Goal: Transaction & Acquisition: Purchase product/service

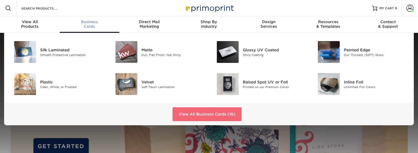
click at [220, 117] on link "View All Business Cards (16)" at bounding box center [207, 115] width 69 height 14
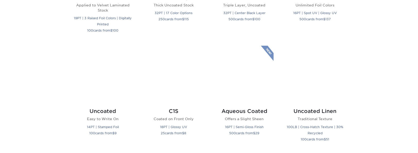
scroll to position [503, 0]
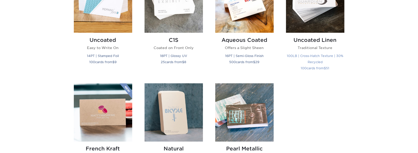
click at [309, 42] on h2 "Uncoated Linen" at bounding box center [315, 40] width 58 height 6
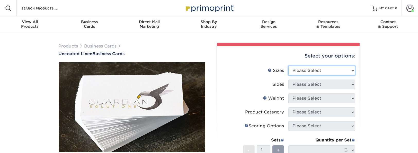
click at [310, 69] on select "Please Select 2" x 3.5" - Standard 2" x 7" - Foldover Card 2.125" x 3.375" - Eu…" at bounding box center [322, 71] width 67 height 10
select select "2.00x3.50"
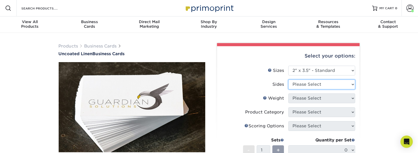
click at [306, 84] on select "Please Select Print Both Sides Print Front Only" at bounding box center [322, 85] width 67 height 10
select select "13abbda7-1d64-4f25-8bb2-c179b224825d"
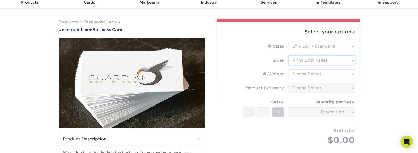
scroll to position [26, 0]
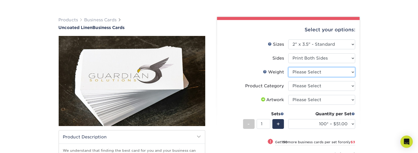
click at [311, 72] on select "Please Select 100LB" at bounding box center [322, 72] width 67 height 10
select select "100LB"
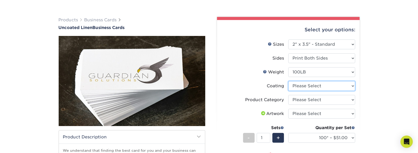
click at [312, 86] on select at bounding box center [322, 86] width 67 height 10
select select "3e7618de-abca-4bda-9f97-8b9129e913d8"
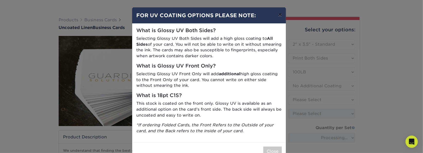
click at [278, 16] on button "×" at bounding box center [280, 14] width 12 height 14
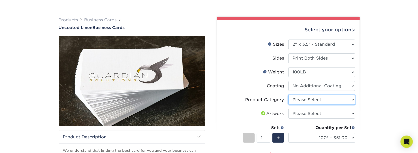
click at [310, 98] on select "Please Select Business Cards" at bounding box center [322, 100] width 67 height 10
select select "3b5148f1-0588-4f88-a218-97bcfdce65c1"
click at [315, 115] on select "Please Select I will upload files I need a design - $100" at bounding box center [322, 114] width 67 height 10
select select "upload"
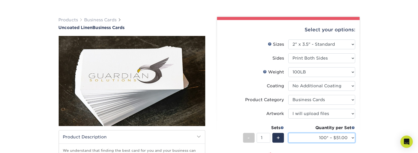
click at [315, 138] on select "100* – $51.00 250* – $54.00 500* – $61.00 1000 – $64.00 2500 – $101.00 5000 – $…" at bounding box center [322, 138] width 67 height 10
select select "500* – $61.00"
click at [277, 139] on span "+" at bounding box center [278, 138] width 3 height 8
type input "2"
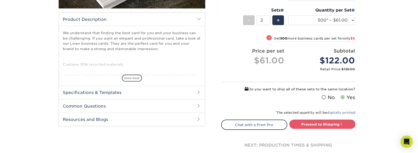
scroll to position [148, 0]
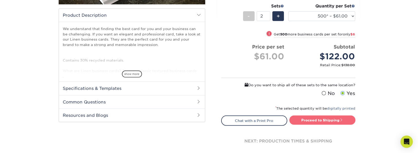
click at [321, 120] on link "Proceed to Shipping" at bounding box center [323, 120] width 66 height 9
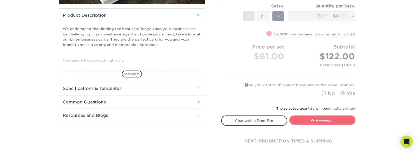
type input "Set 1"
select select "76be9750-269c-45b6-a045-9a0892ac3ba9"
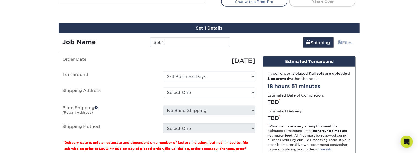
scroll to position [277, 0]
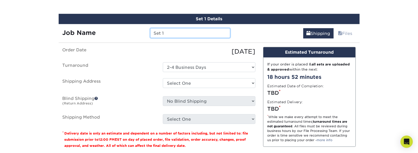
drag, startPoint x: 175, startPoint y: 30, endPoint x: 146, endPoint y: 32, distance: 29.4
click at [145, 32] on div "Job Name Set 1" at bounding box center [147, 33] width 176 height 10
paste input "Paula Safran"
click at [154, 33] on input "Paula Safran" at bounding box center [190, 33] width 80 height 10
click at [175, 33] on input "CBIPaula Safran" at bounding box center [190, 33] width 80 height 10
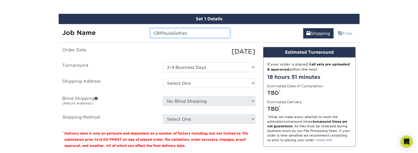
click at [188, 32] on input "CBIPaulaSafran" at bounding box center [190, 33] width 80 height 10
type input "CBIPaulaSafranCard"
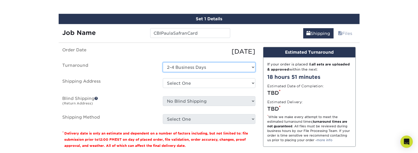
click at [194, 67] on select "Select One 2-4 Business Days" at bounding box center [209, 68] width 93 height 10
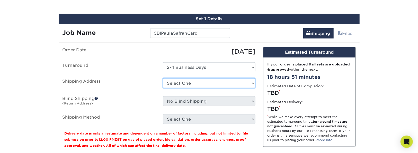
click at [193, 82] on select "Select One Majka Kendall/Spa at CBI Addison Addison&Assoc Adrian AllanahHome Br…" at bounding box center [209, 84] width 93 height 10
select select "116276"
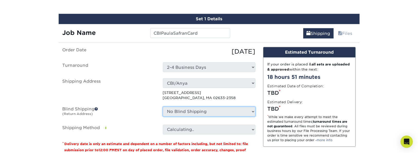
click at [202, 110] on select "No Blind Shipping Majka Kendall/Spa at CBI Addison Addison&Assoc Adrian Allanah…" at bounding box center [209, 112] width 93 height 10
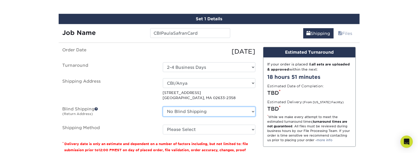
select select "87822"
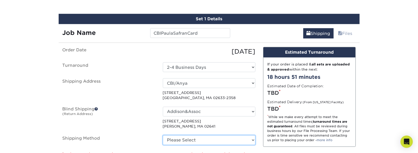
click at [213, 137] on select "Please Select Ground Shipping (+$17.92) 3 Day Shipping Service (+$18.96) 2 Day …" at bounding box center [209, 141] width 93 height 10
select select "03"
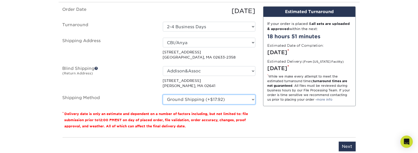
scroll to position [319, 0]
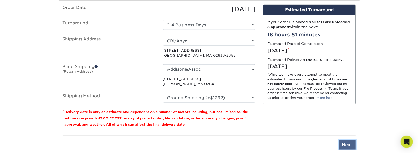
click at [349, 145] on input "Next" at bounding box center [347, 145] width 17 height 10
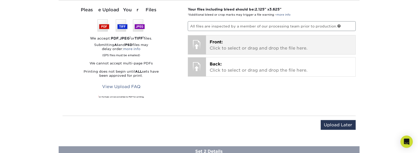
click at [206, 44] on div "Front: Click to select or drag and drop the file here. Choose file" at bounding box center [281, 45] width 150 height 19
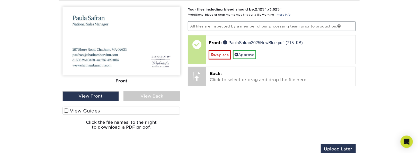
click at [65, 113] on label "View Guides" at bounding box center [122, 111] width 118 height 8
click at [0, 0] on input "View Guides" at bounding box center [0, 0] width 0 height 0
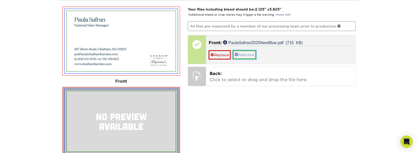
click at [250, 51] on link "Approve" at bounding box center [244, 54] width 23 height 9
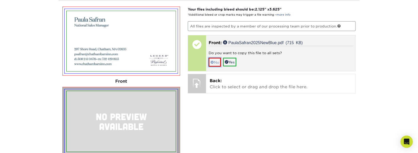
click at [214, 60] on link "No" at bounding box center [215, 62] width 12 height 9
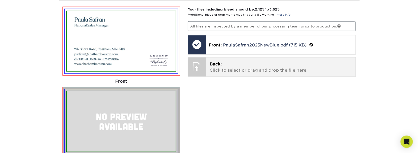
click at [216, 67] on p "Back: Click to select or drag and drop the file here." at bounding box center [281, 67] width 142 height 12
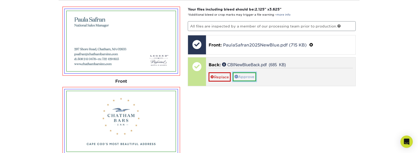
click at [251, 75] on link "Approve" at bounding box center [244, 77] width 23 height 9
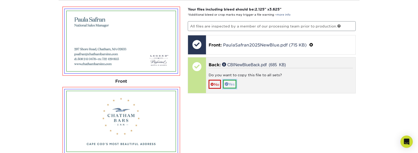
click at [234, 82] on link "Yes" at bounding box center [229, 84] width 13 height 9
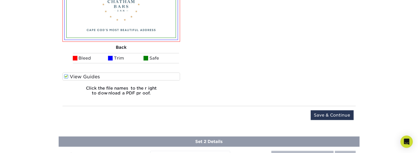
scroll to position [454, 0]
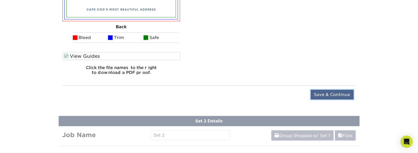
click at [331, 91] on input "Save & Continue" at bounding box center [332, 95] width 43 height 10
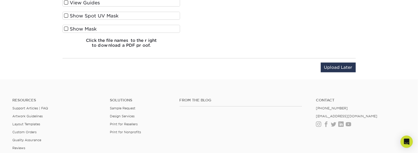
scroll to position [272, 0]
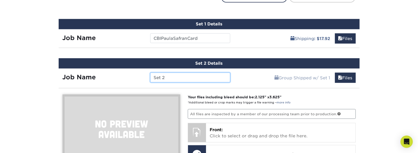
drag, startPoint x: 166, startPoint y: 79, endPoint x: 141, endPoint y: 76, distance: 25.1
click at [141, 76] on div "Job Name Set 2" at bounding box center [147, 78] width 176 height 10
paste input "TomJennings"
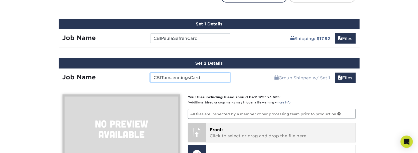
type input "CBITomJenningsCard"
click at [229, 133] on p "Front: Click to select or drag and drop the file here." at bounding box center [281, 133] width 142 height 12
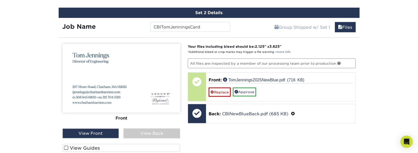
scroll to position [327, 0]
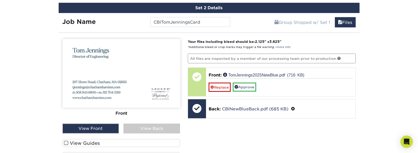
click at [64, 142] on span at bounding box center [66, 143] width 4 height 5
click at [0, 0] on input "View Guides" at bounding box center [0, 0] width 0 height 0
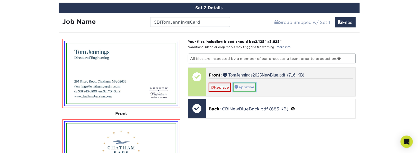
click at [249, 84] on link "Approve" at bounding box center [244, 87] width 23 height 9
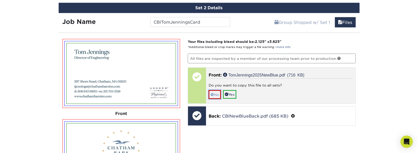
click at [214, 93] on span at bounding box center [213, 95] width 4 height 4
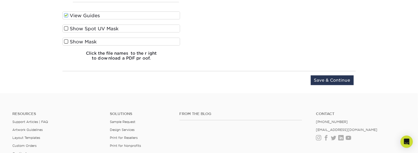
scroll to position [534, 0]
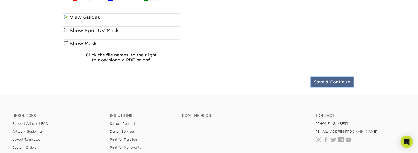
click at [343, 80] on input "Save & Continue" at bounding box center [332, 82] width 43 height 10
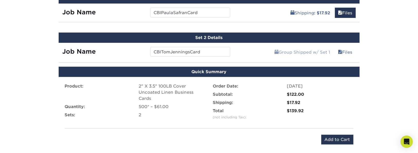
scroll to position [295, 0]
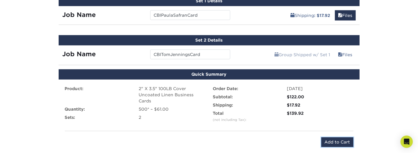
click at [337, 142] on input "Add to Cart" at bounding box center [337, 143] width 32 height 10
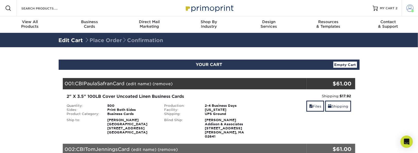
click at [414, 7] on span at bounding box center [410, 8] width 7 height 7
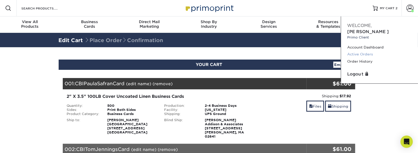
click at [365, 51] on link "Active Orders" at bounding box center [379, 54] width 65 height 7
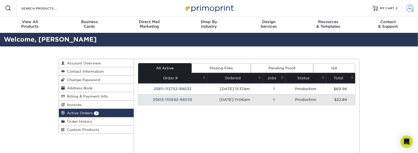
click at [410, 6] on span at bounding box center [410, 8] width 7 height 7
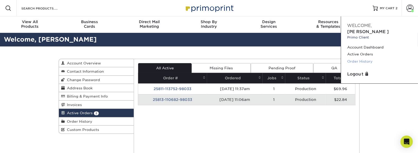
click at [360, 58] on link "Order History" at bounding box center [379, 61] width 65 height 7
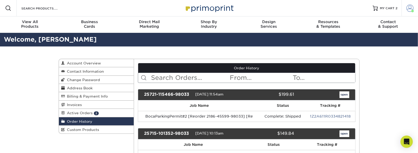
click at [412, 8] on span at bounding box center [410, 8] width 7 height 7
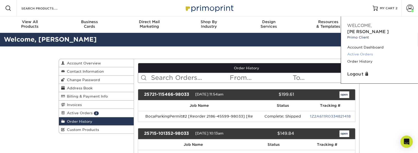
click at [360, 51] on link "Active Orders" at bounding box center [379, 54] width 65 height 7
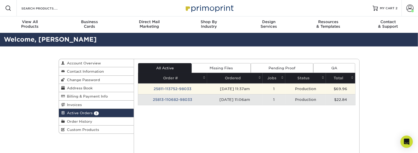
click at [176, 88] on td "25811-113752-98033" at bounding box center [172, 89] width 69 height 11
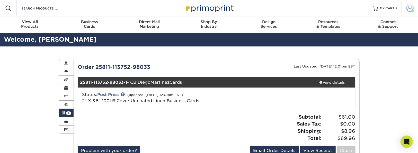
click at [410, 8] on span at bounding box center [410, 8] width 7 height 7
